Goal: Find specific page/section

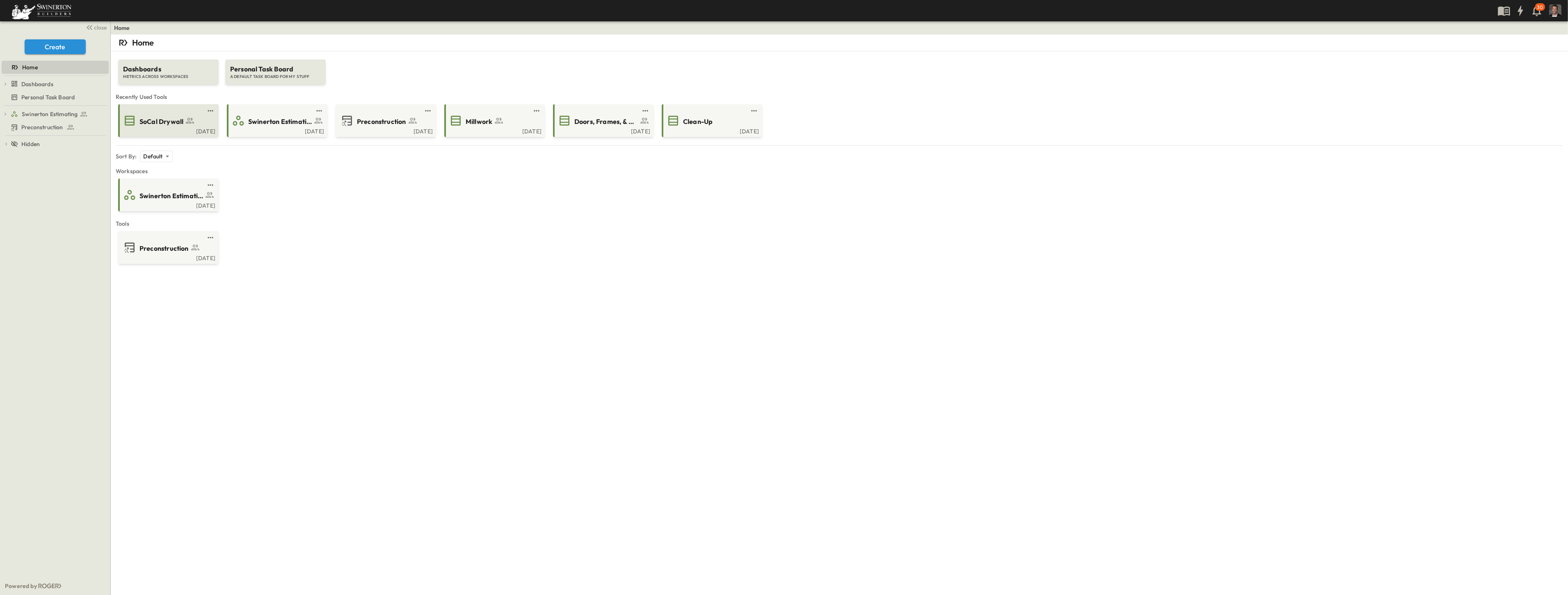
click at [142, 124] on span "SoCal Drywall" at bounding box center [161, 122] width 44 height 10
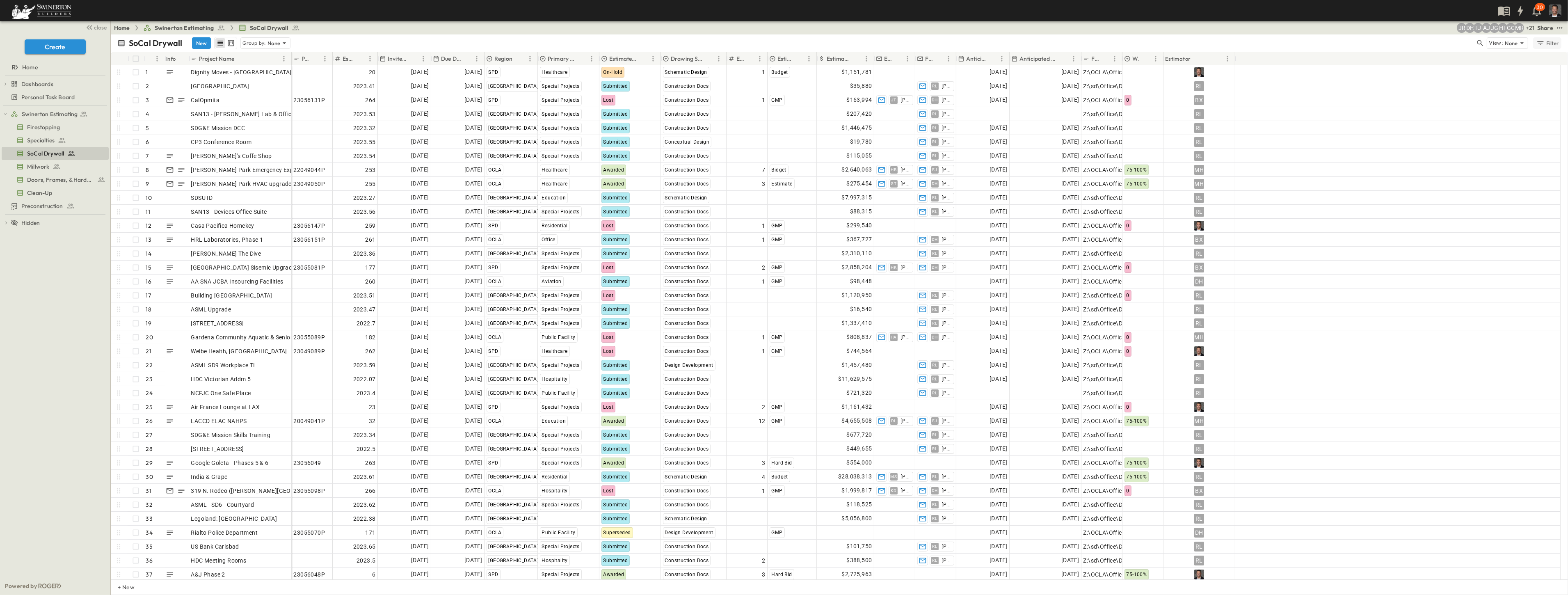
click at [1550, 44] on div "Filter" at bounding box center [1547, 43] width 23 height 9
click at [1479, 82] on h6 "Region" at bounding box center [1480, 81] width 18 height 8
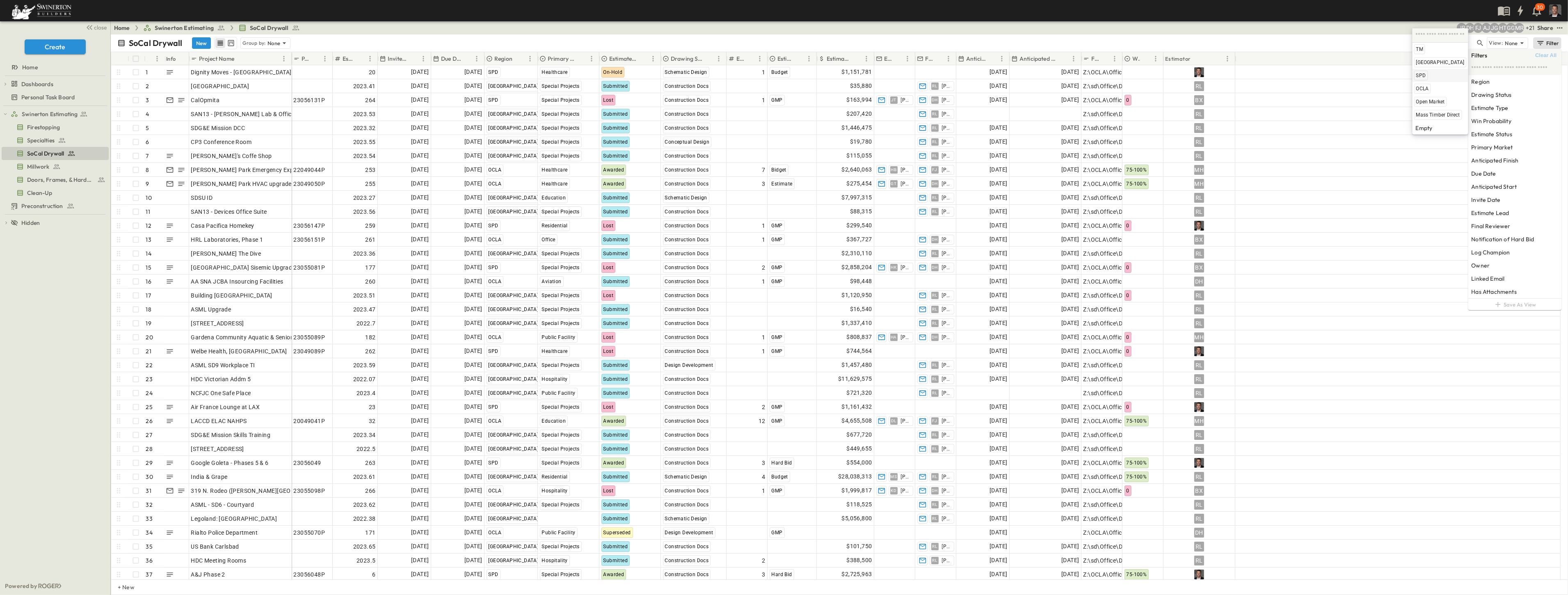
click at [1416, 75] on span "SPD" at bounding box center [1421, 76] width 10 height 7
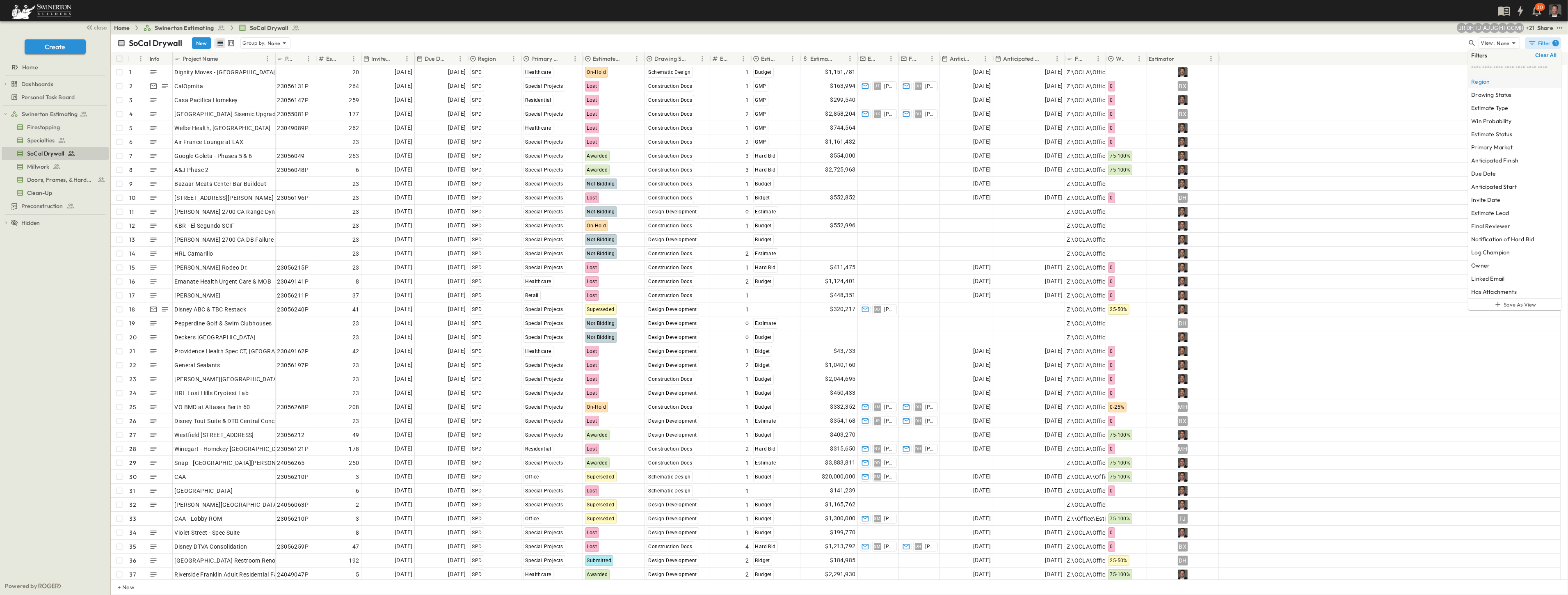
click at [1482, 80] on h6 "Region" at bounding box center [1480, 81] width 18 height 8
click at [1393, 88] on span "OCLA" at bounding box center [1399, 88] width 13 height 7
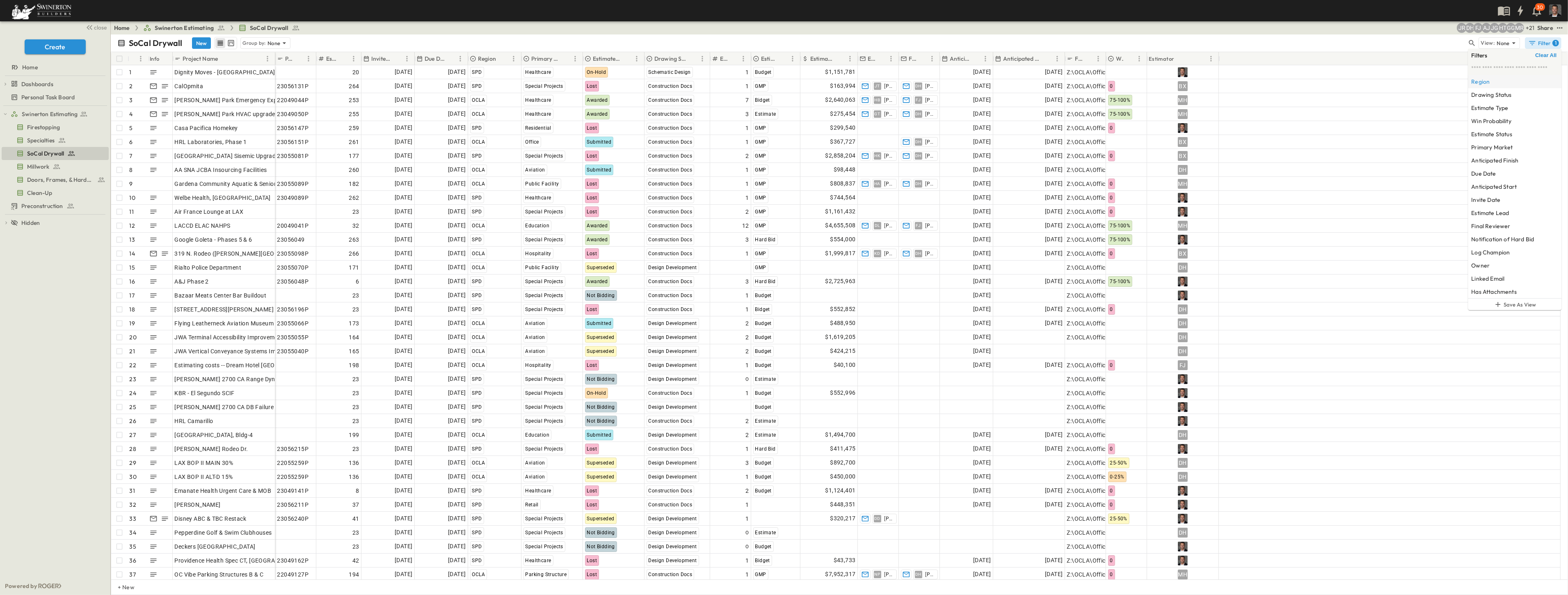
click at [1476, 81] on h6 "Region" at bounding box center [1480, 81] width 18 height 8
click at [1366, 49] on span "TM" at bounding box center [1369, 49] width 7 height 7
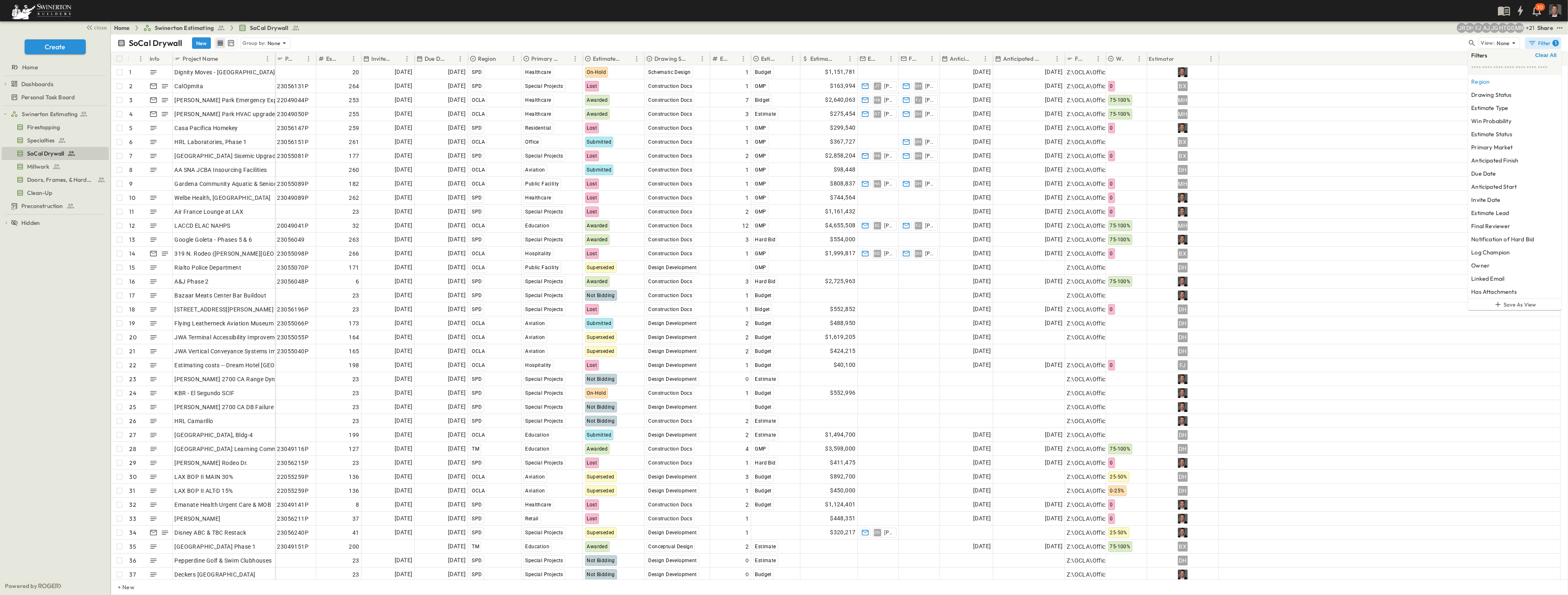
click at [431, 58] on p "Due Date" at bounding box center [435, 58] width 20 height 8
click at [431, 60] on p "Due Date" at bounding box center [435, 58] width 20 height 8
